Goal: Task Accomplishment & Management: Use online tool/utility

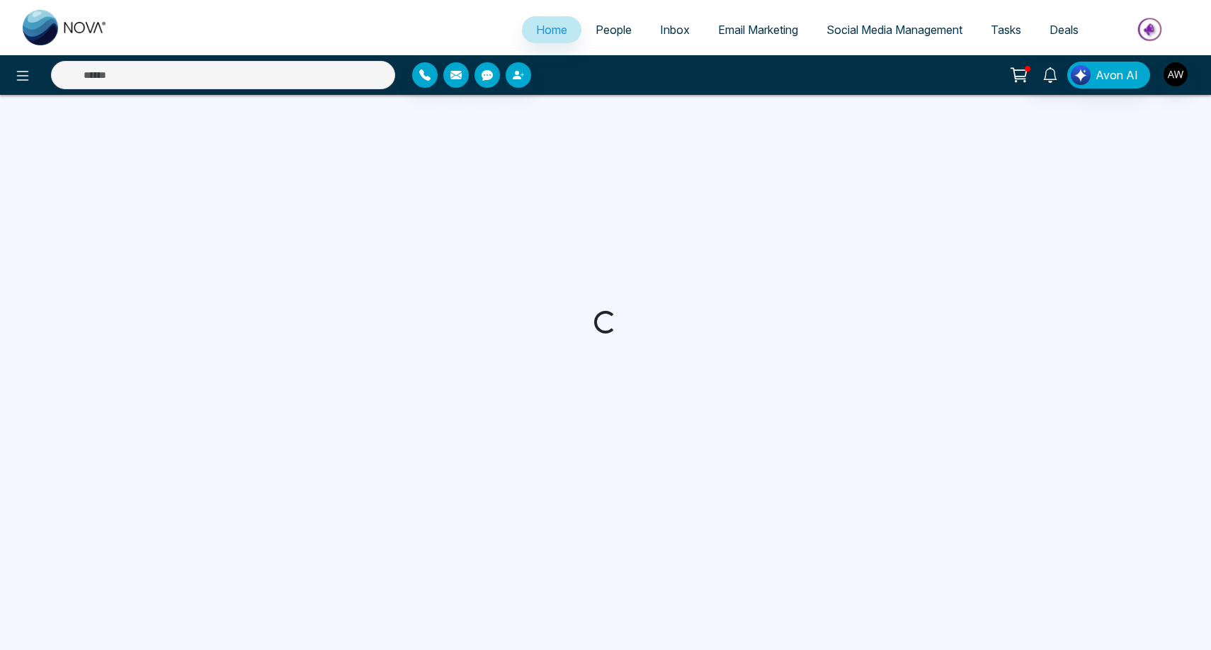
select select "*"
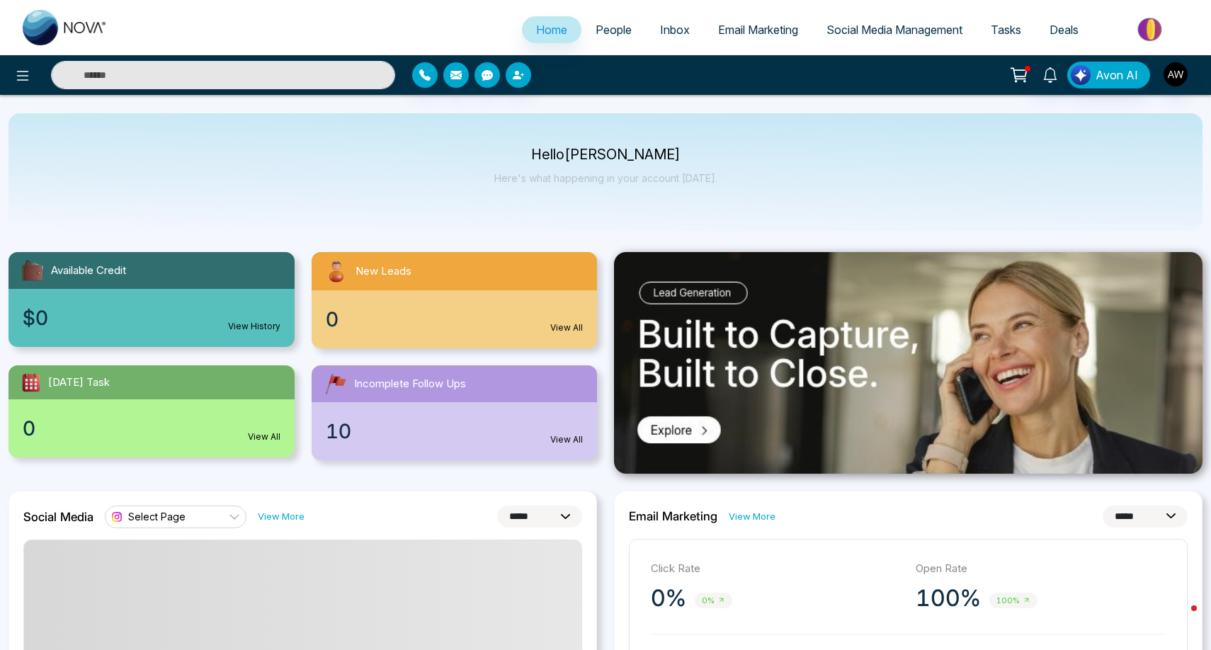
click at [914, 38] on link "Social Media Management" at bounding box center [894, 29] width 164 height 27
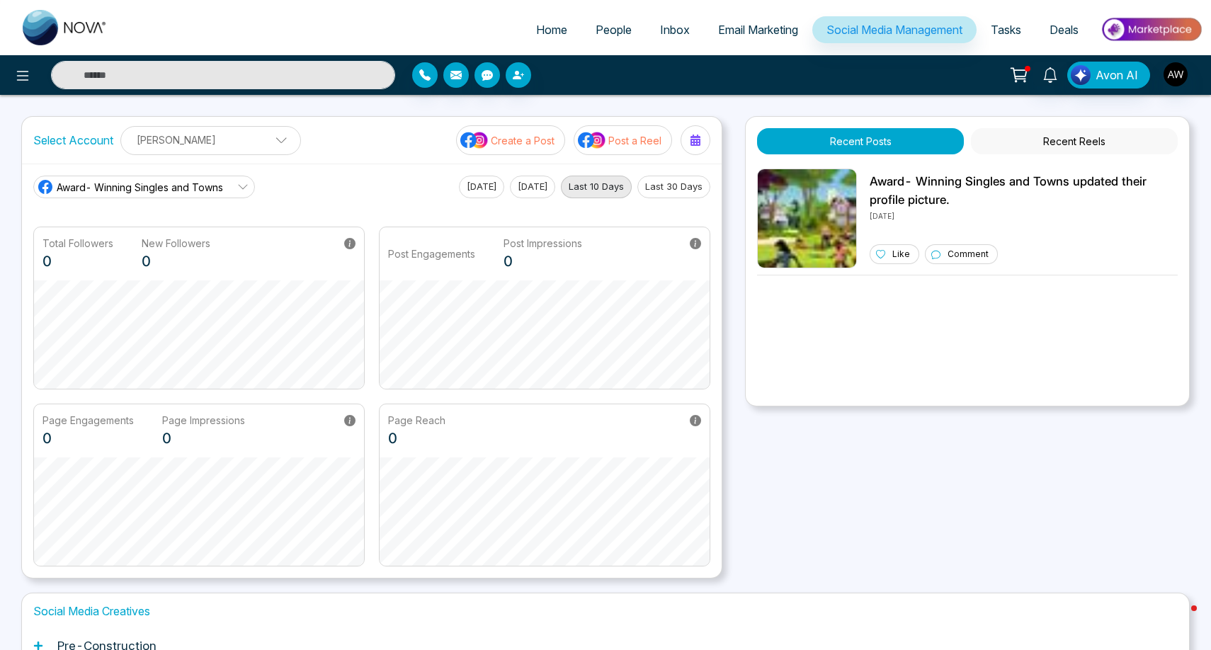
click at [624, 144] on p "Post a Reel" at bounding box center [634, 140] width 53 height 15
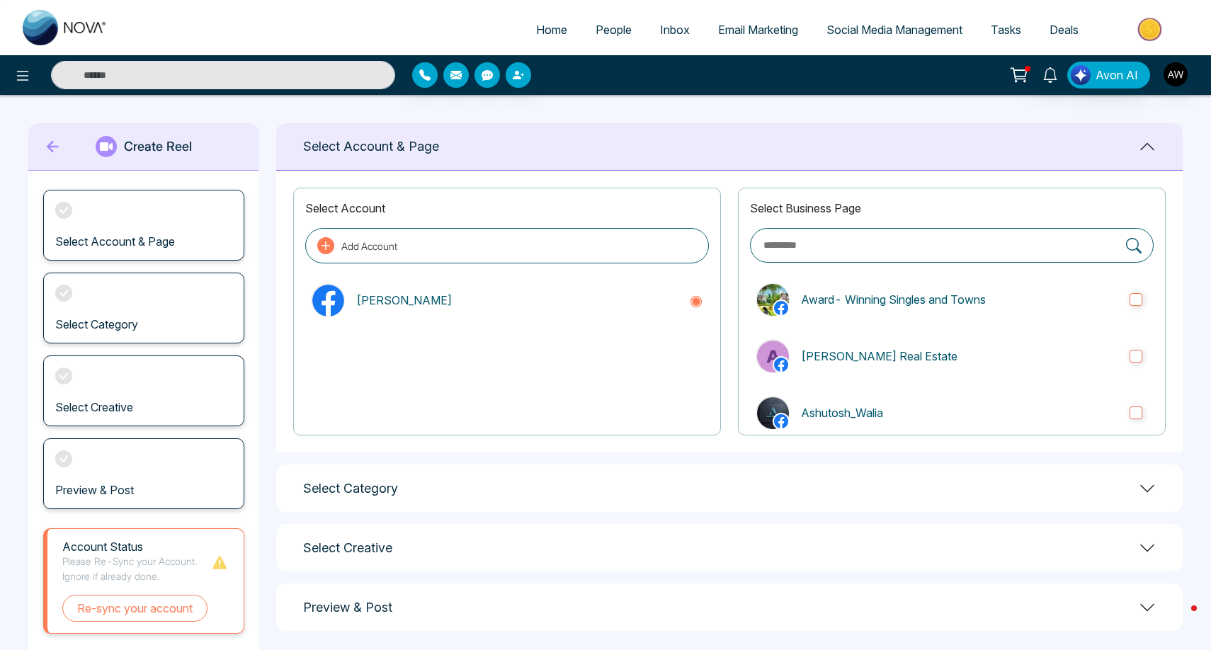
click at [57, 147] on icon at bounding box center [53, 147] width 12 height 12
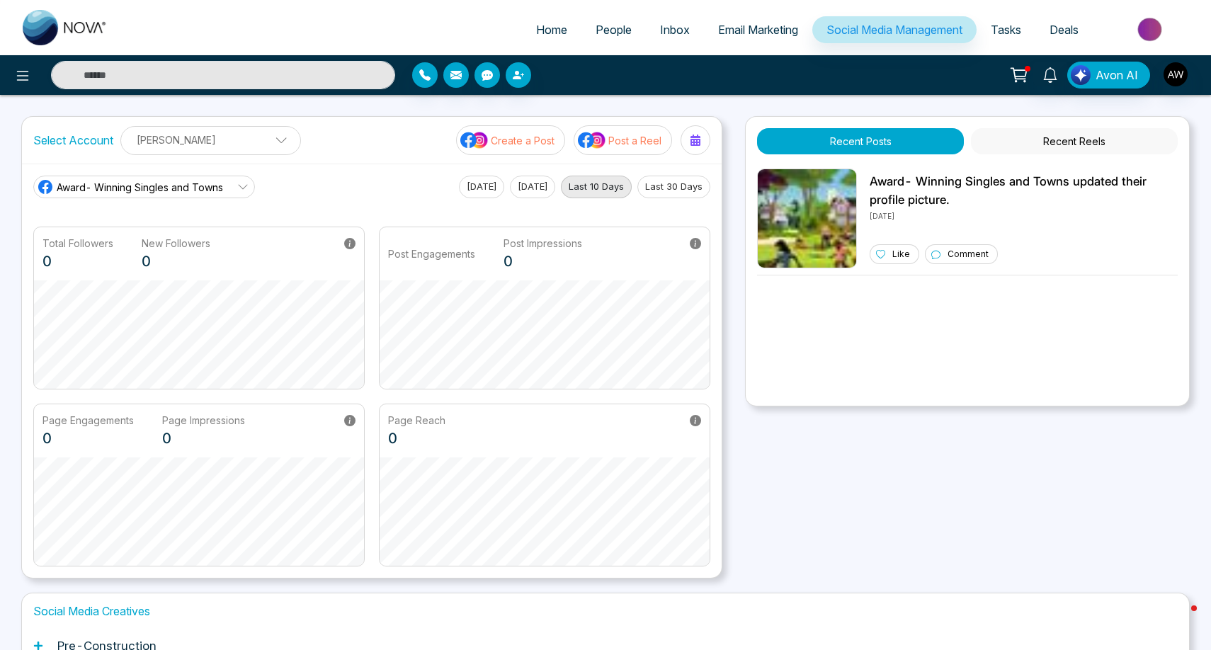
click at [608, 143] on button "Post a Reel" at bounding box center [623, 140] width 98 height 30
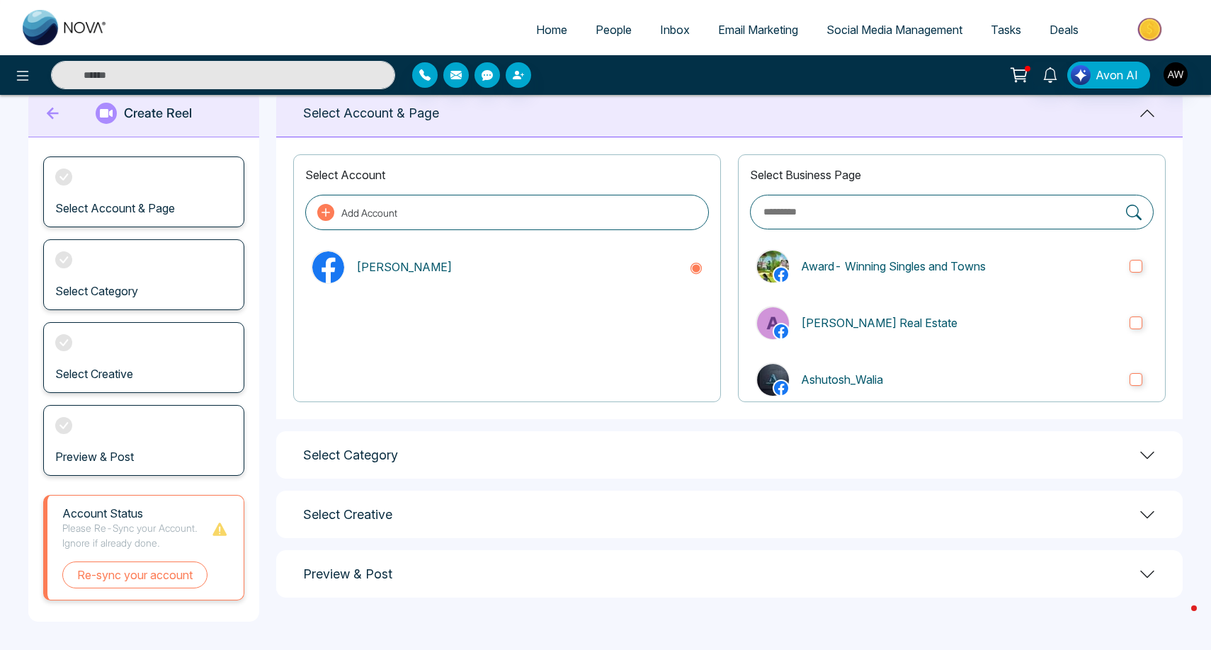
scroll to position [33, 0]
click at [694, 572] on div "Preview & Post" at bounding box center [729, 574] width 907 height 47
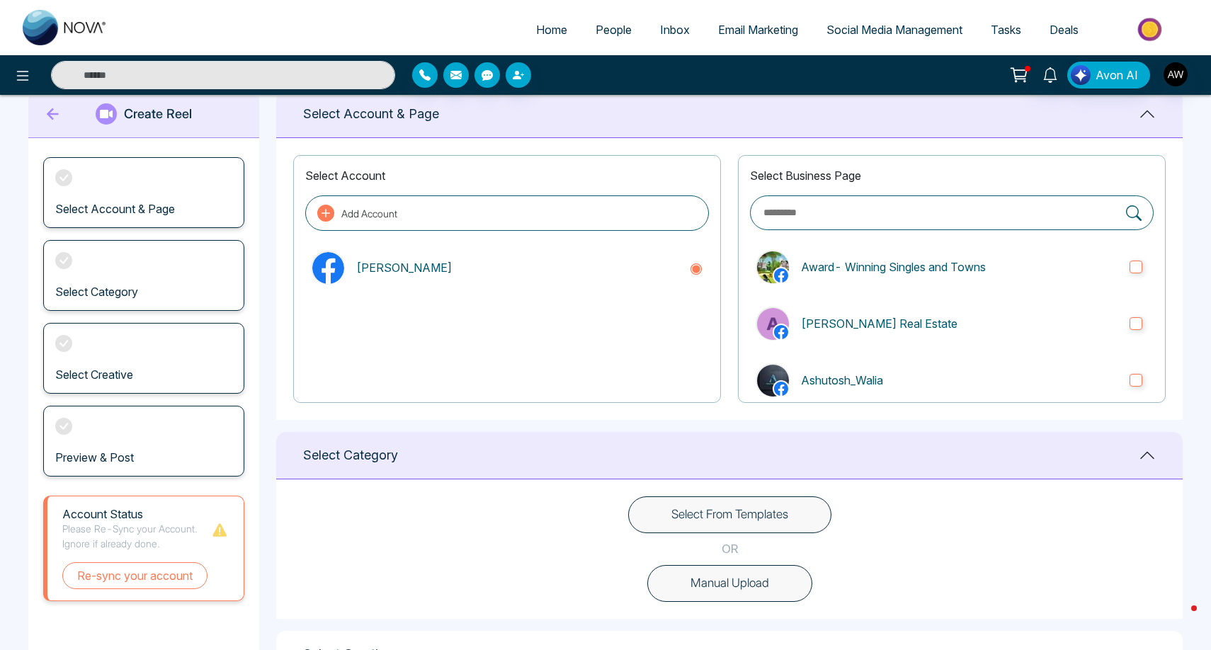
click at [659, 514] on button "Select From Templates" at bounding box center [729, 515] width 203 height 37
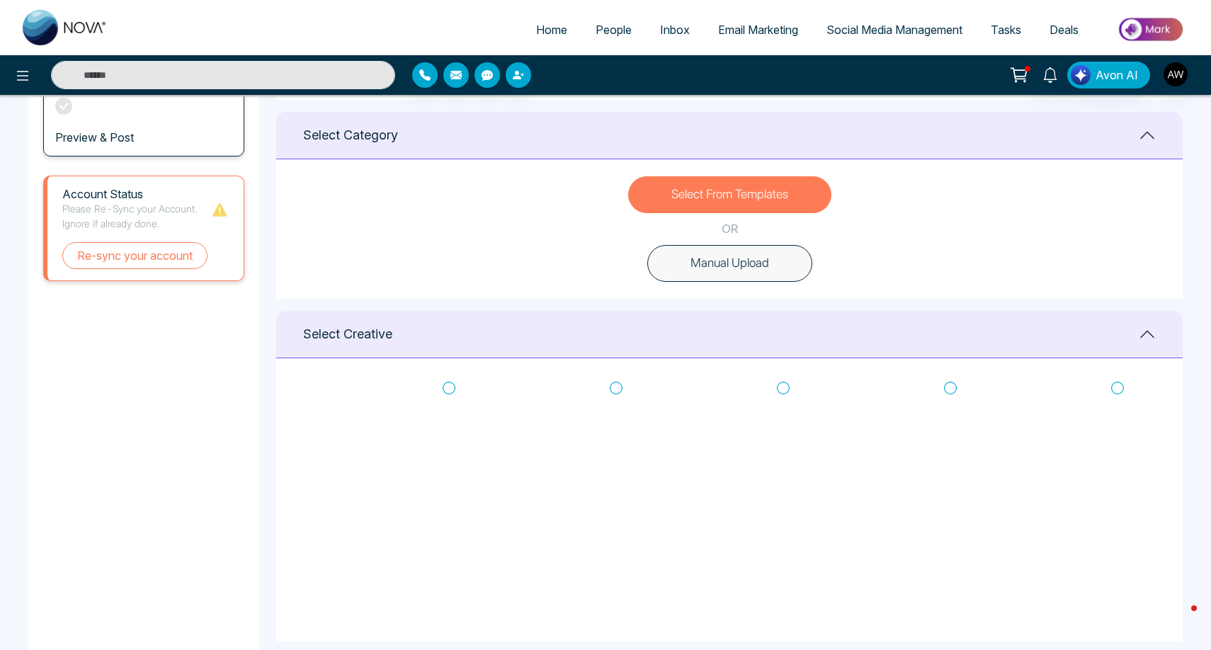
scroll to position [299, 0]
click at [785, 390] on icon at bounding box center [783, 393] width 13 height 14
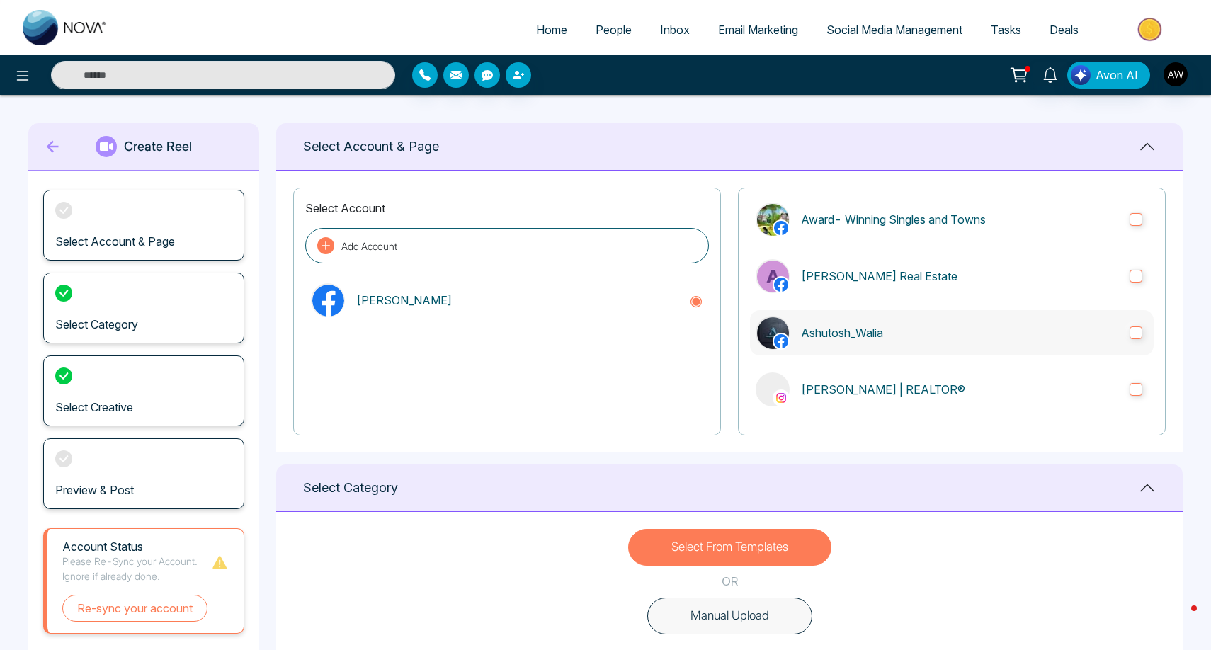
scroll to position [79, 0]
click at [945, 328] on p "Ashutosh_Walia" at bounding box center [959, 334] width 317 height 17
click at [1011, 390] on p "[PERSON_NAME] | REALTOR®" at bounding box center [959, 390] width 317 height 17
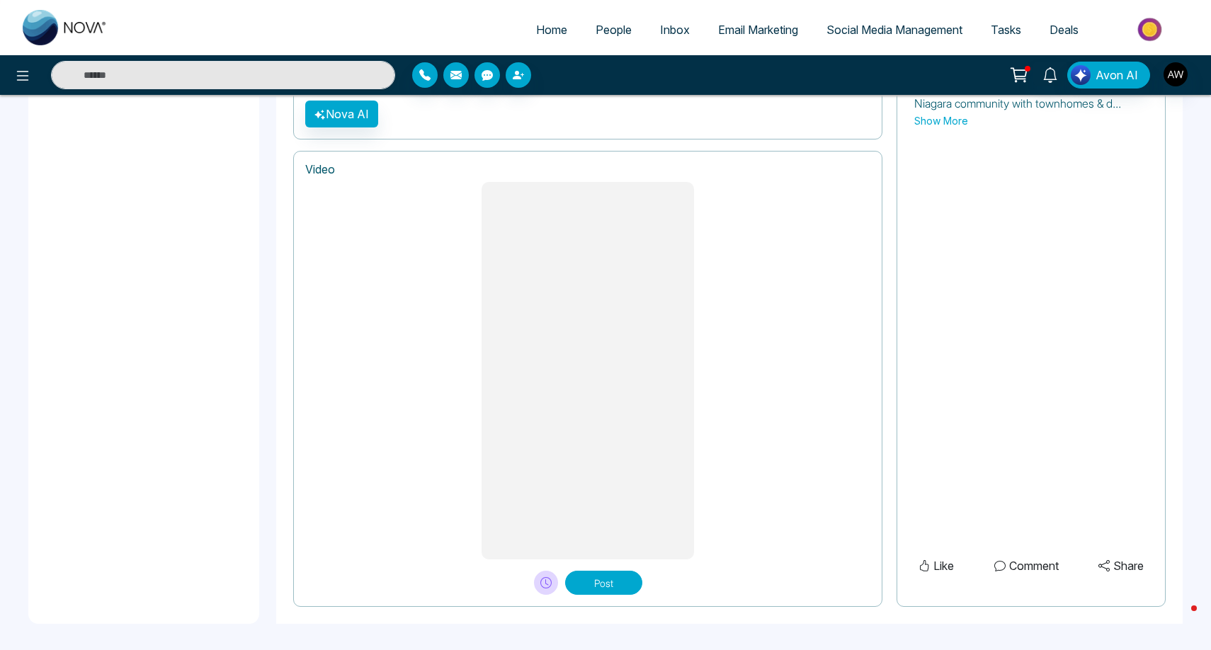
scroll to position [1059, 0]
click at [615, 576] on button "Post" at bounding box center [603, 584] width 77 height 24
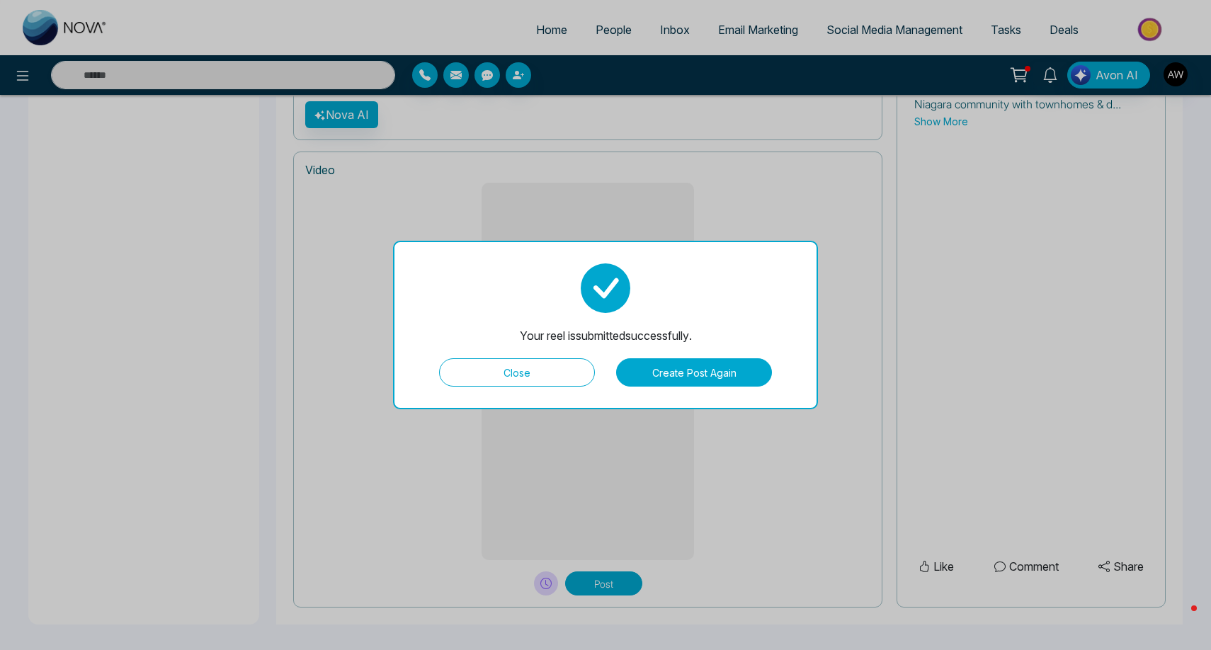
click at [523, 375] on button "Close" at bounding box center [517, 372] width 156 height 28
type textarea "**********"
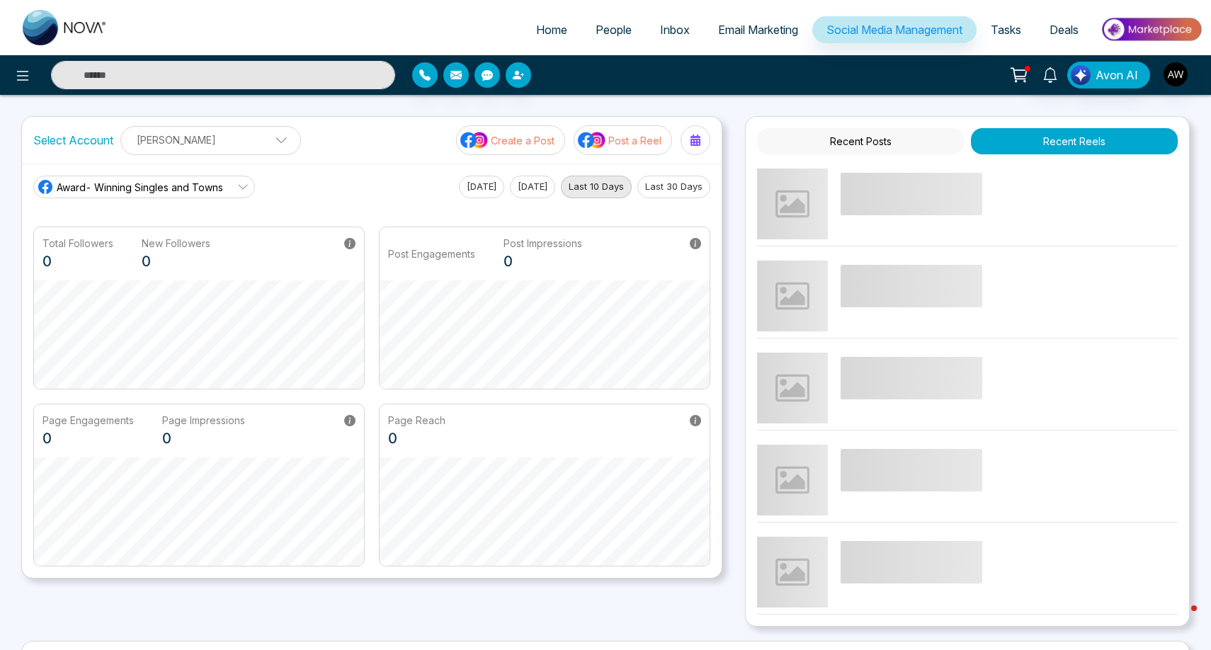
click at [769, 40] on link "Email Marketing" at bounding box center [758, 29] width 108 height 27
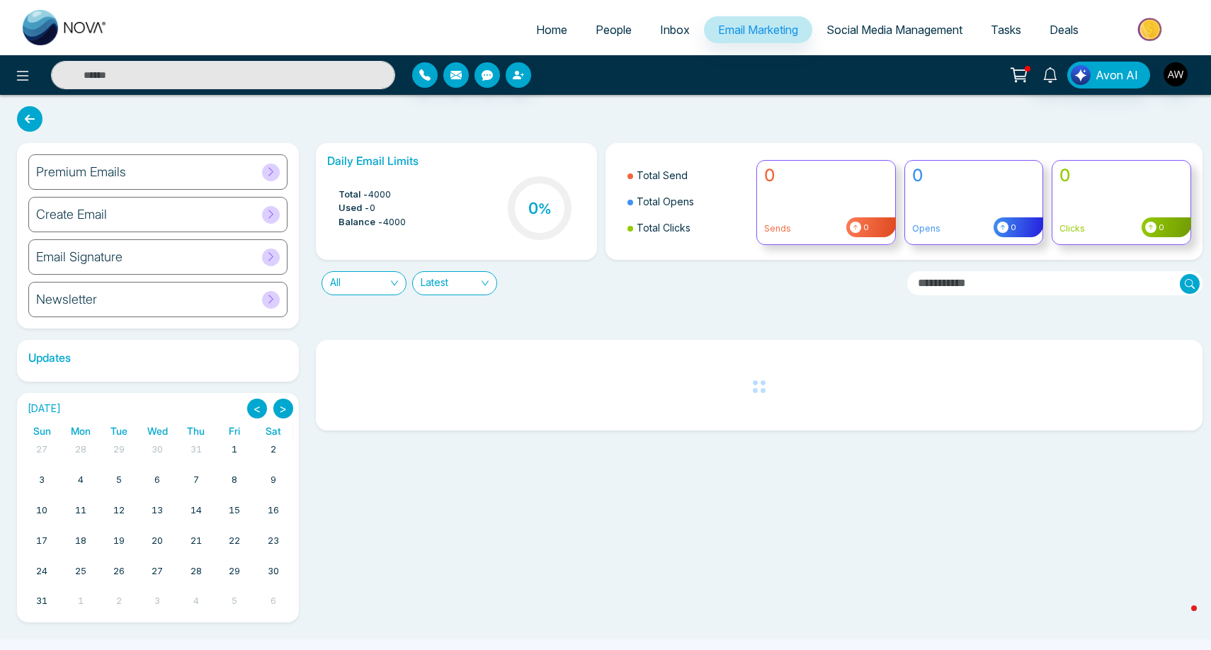
click at [100, 172] on h6 "Premium Emails" at bounding box center [81, 172] width 90 height 16
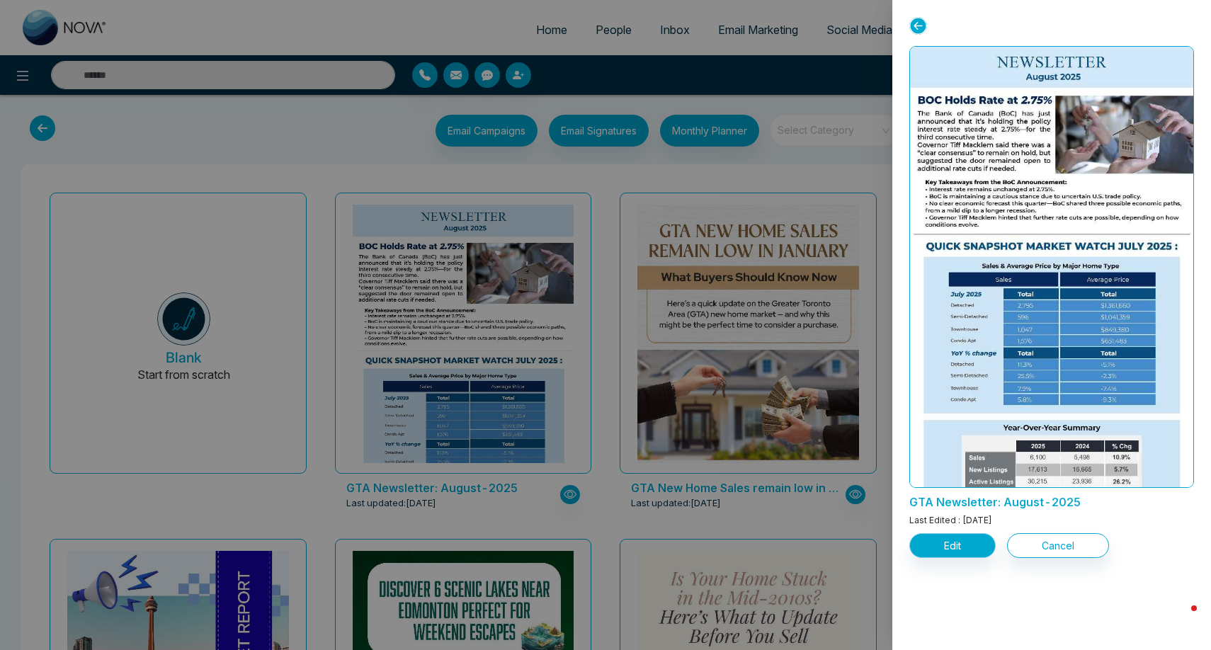
click at [963, 548] on button "Edit" at bounding box center [952, 545] width 86 height 25
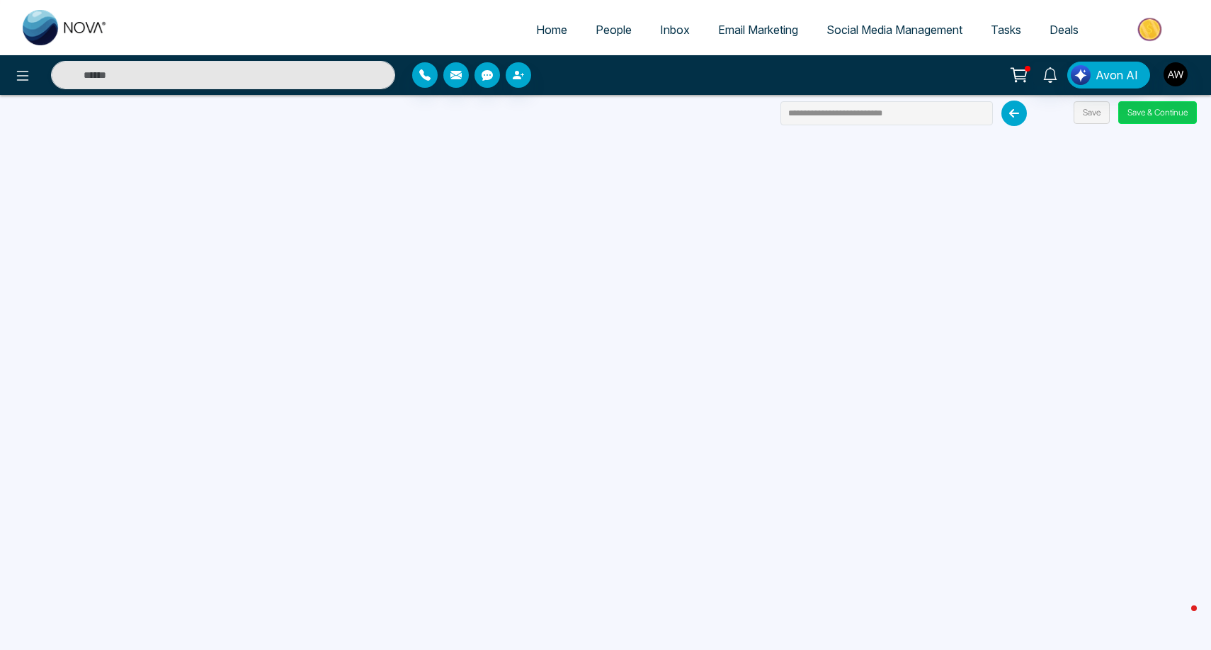
click at [1155, 112] on button "Save & Continue" at bounding box center [1157, 112] width 79 height 23
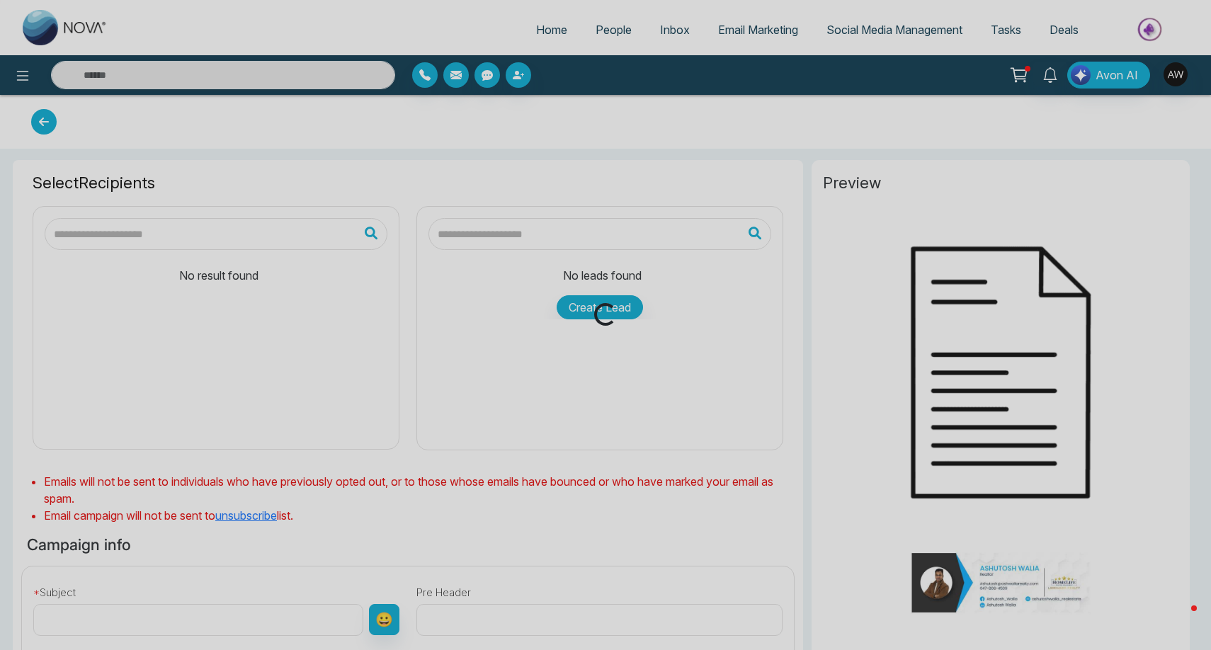
type input "**********"
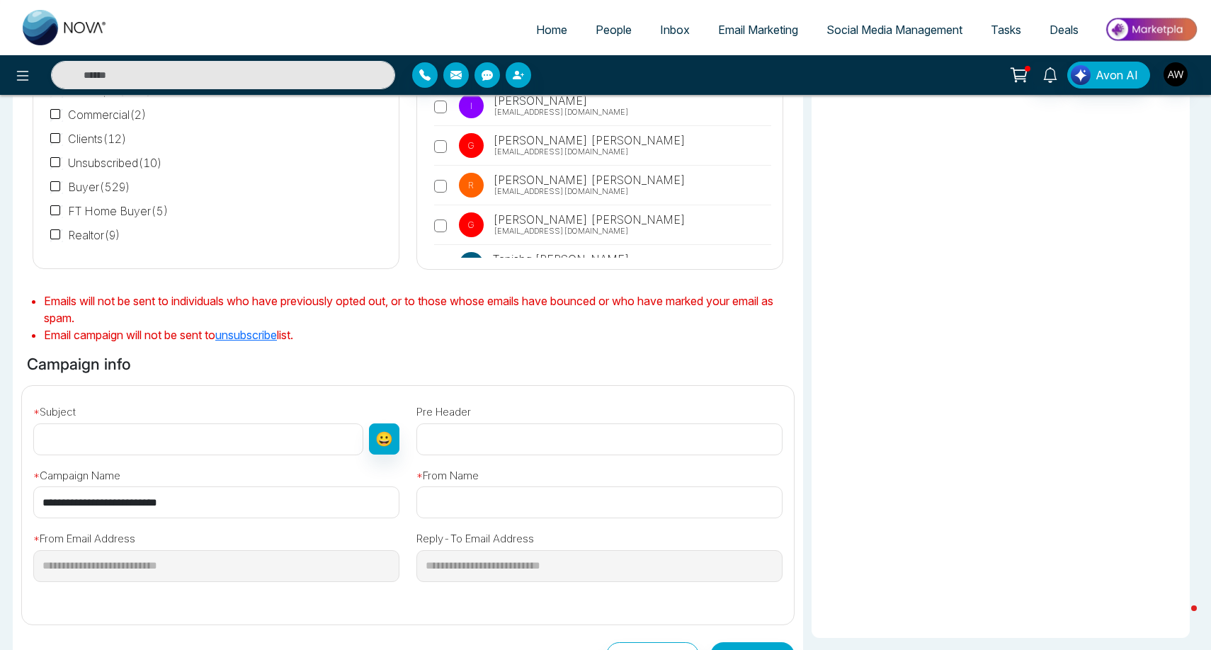
scroll to position [191, 0]
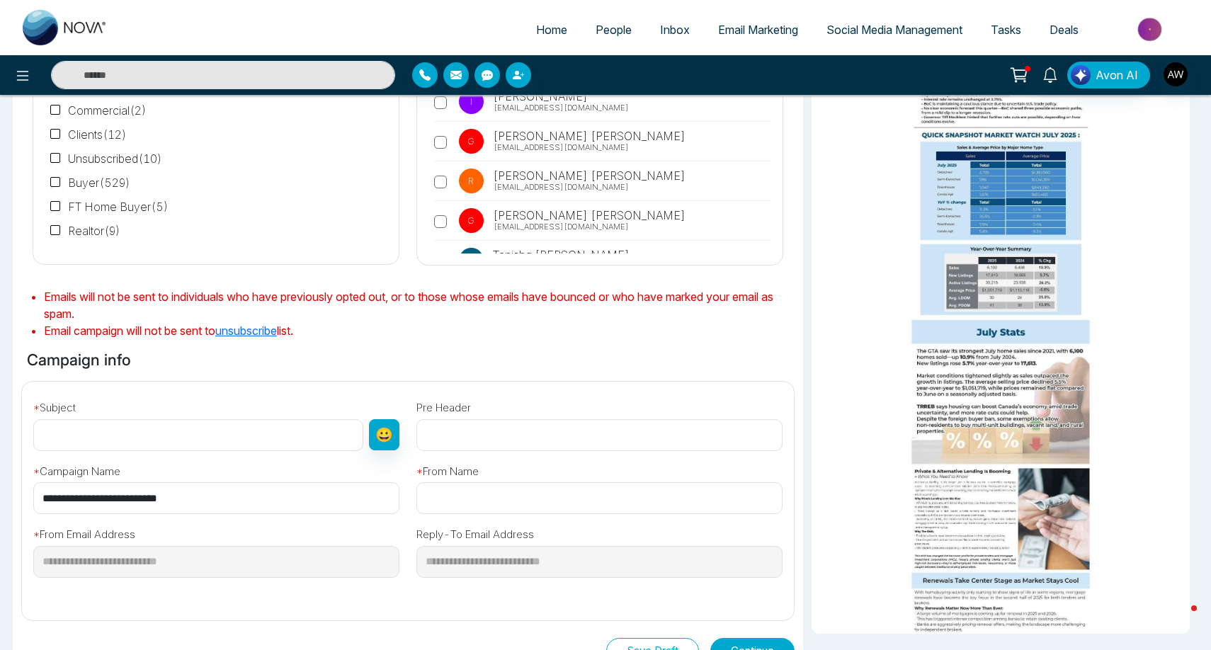
click at [148, 430] on input "text" at bounding box center [198, 435] width 330 height 32
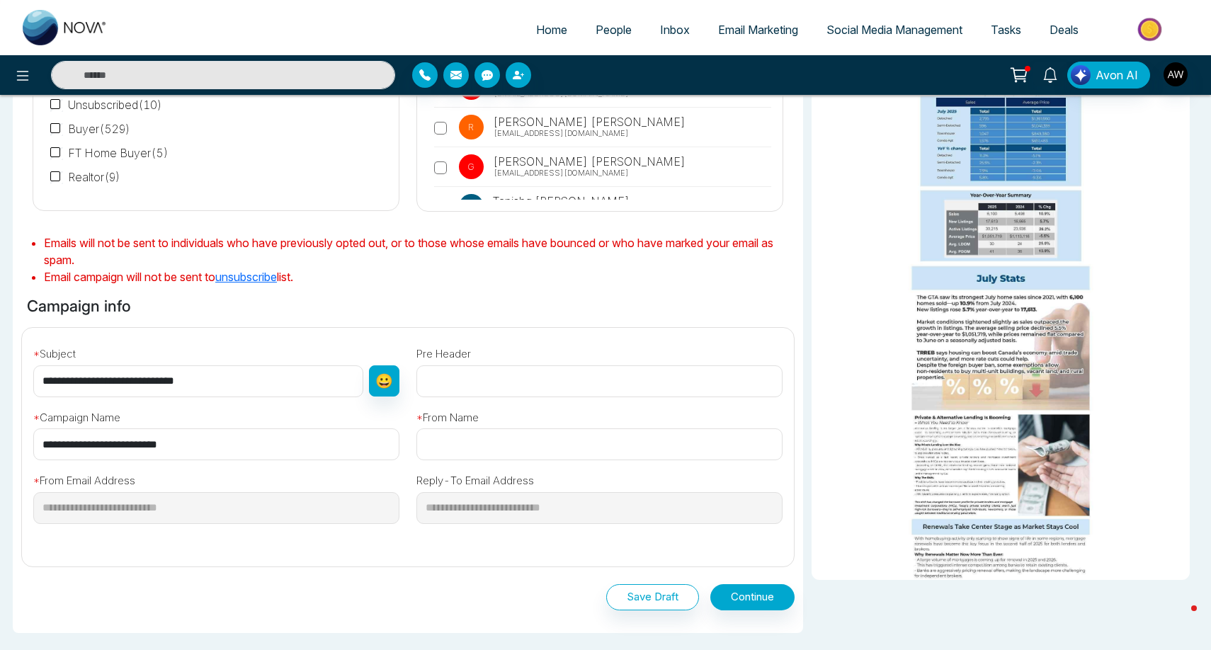
scroll to position [276, 0]
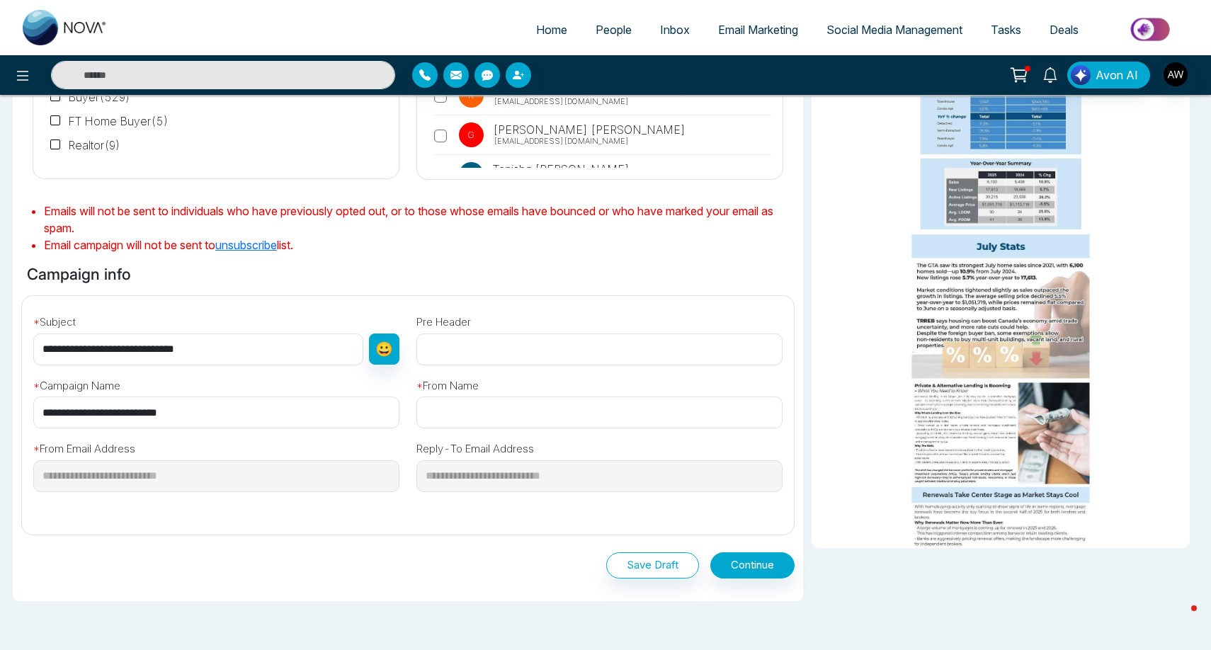
type input "**********"
click at [747, 561] on button "Continue" at bounding box center [752, 565] width 84 height 26
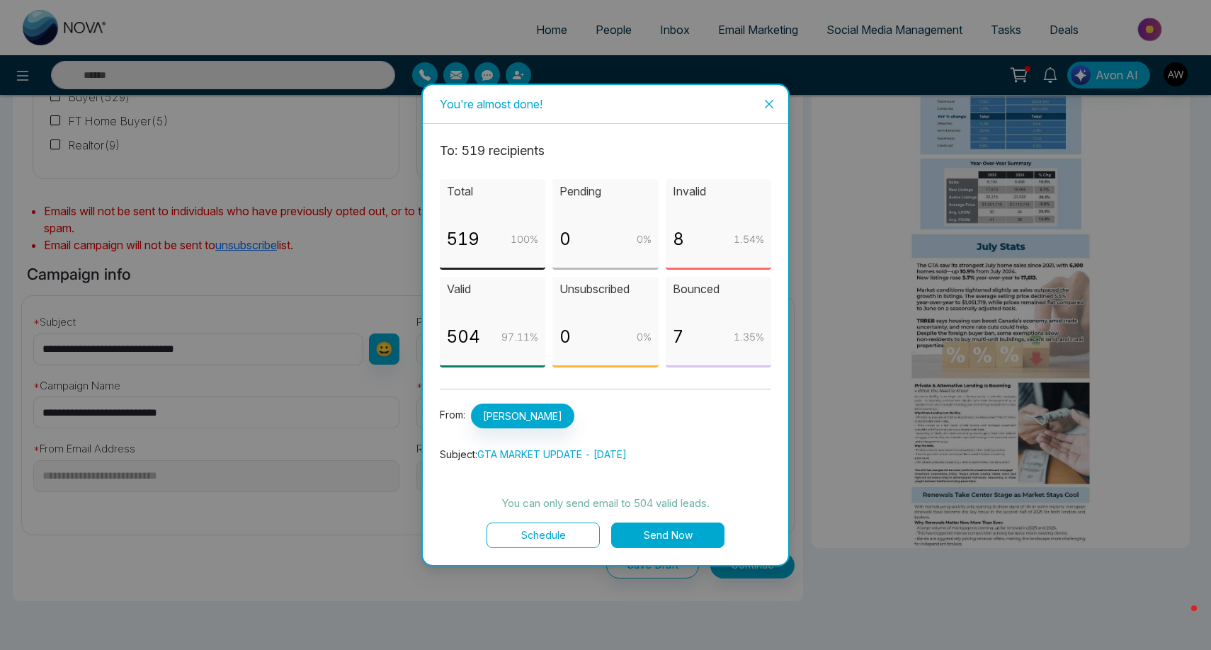
click at [647, 534] on button "Send Now" at bounding box center [667, 535] width 113 height 25
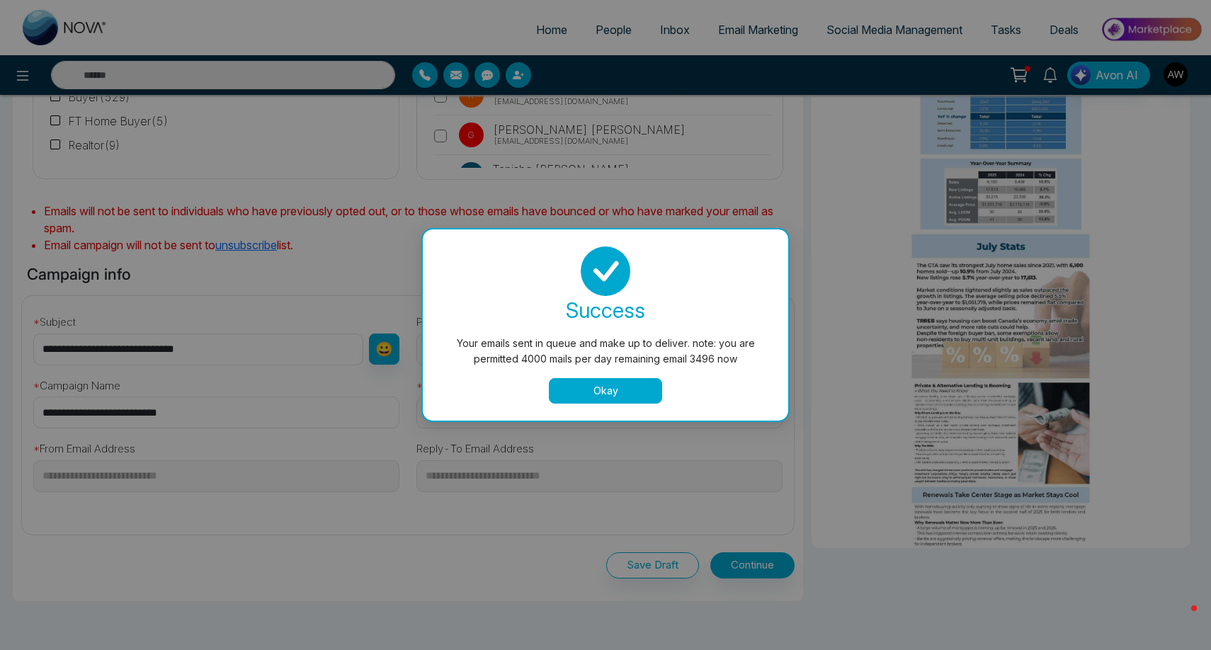
click at [623, 378] on button "Okay" at bounding box center [605, 390] width 113 height 25
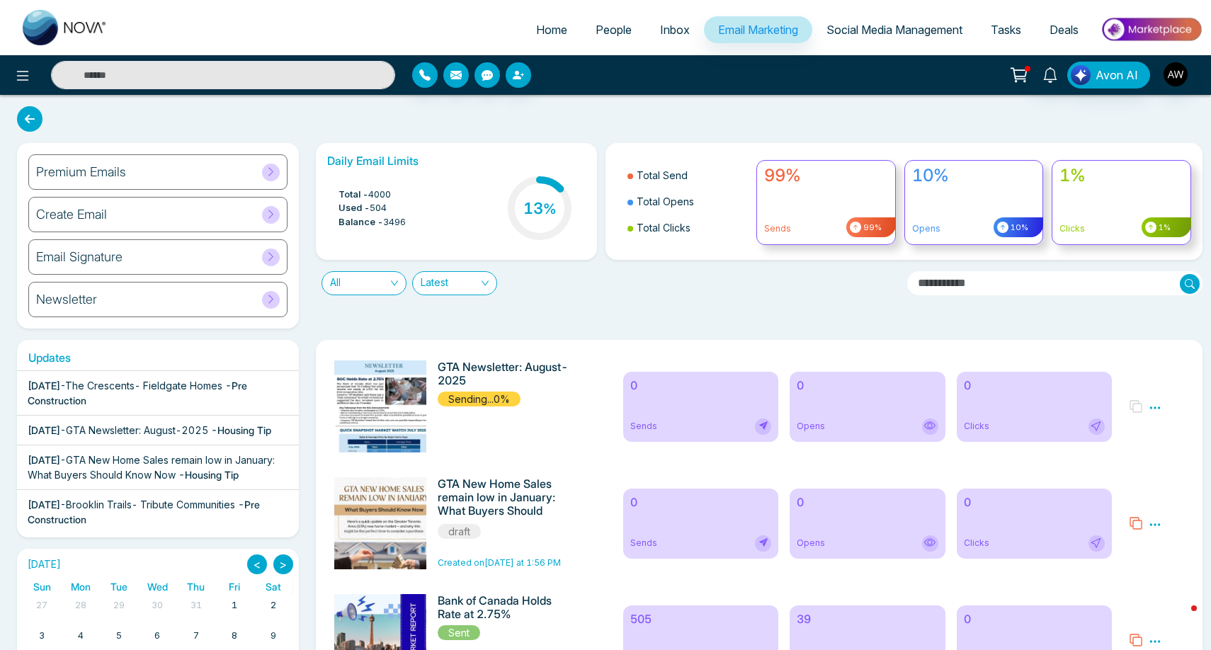
click at [1163, 526] on div "Preview Edit Delete" at bounding box center [1157, 523] width 72 height 92
click at [1157, 526] on icon at bounding box center [1155, 524] width 13 height 13
click at [1176, 591] on span "Delete" at bounding box center [1175, 587] width 31 height 12
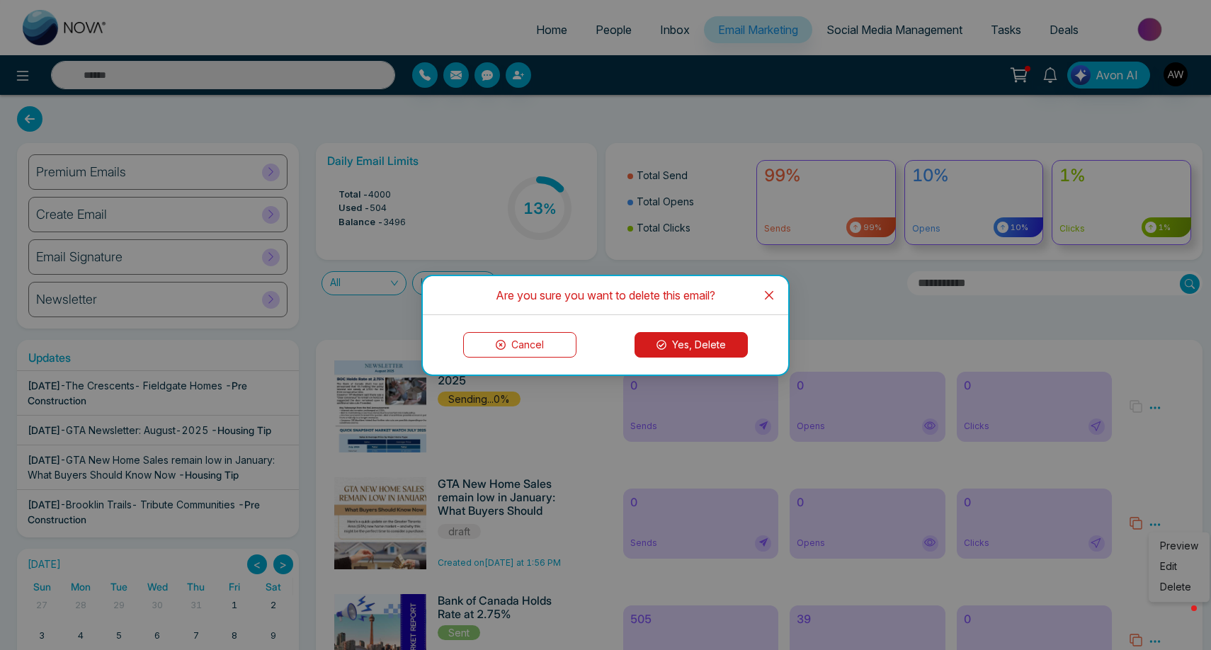
click at [698, 338] on button "Yes, Delete" at bounding box center [691, 344] width 113 height 25
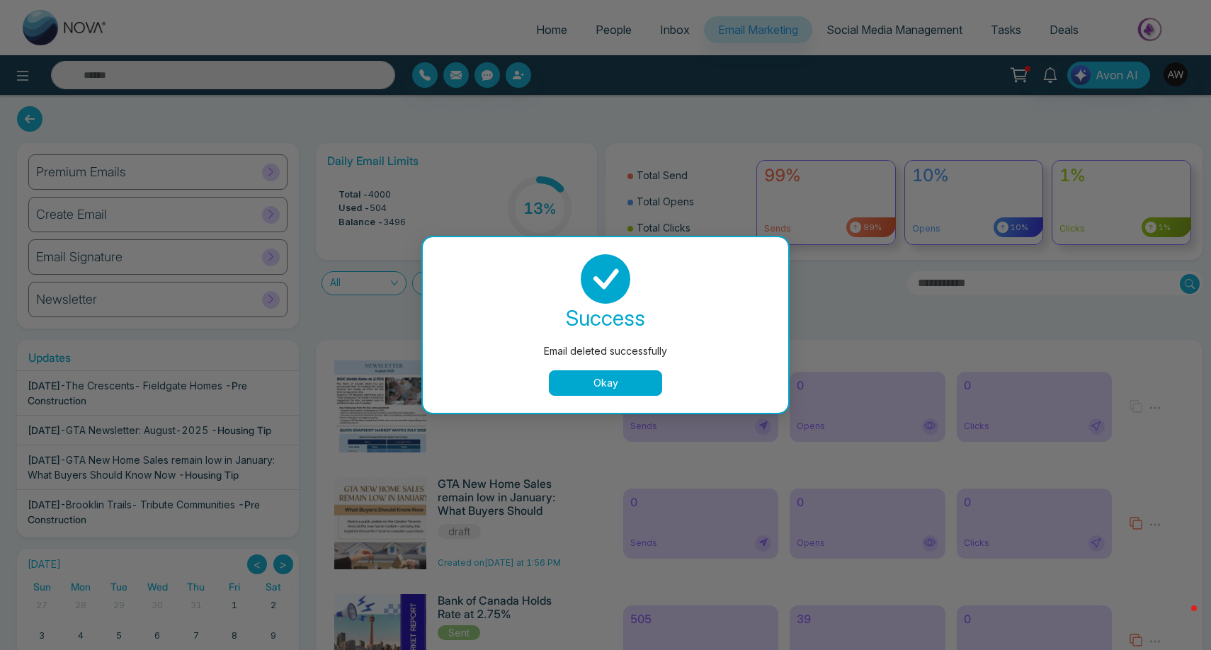
click at [593, 382] on button "Okay" at bounding box center [605, 382] width 113 height 25
